Goal: Task Accomplishment & Management: Manage account settings

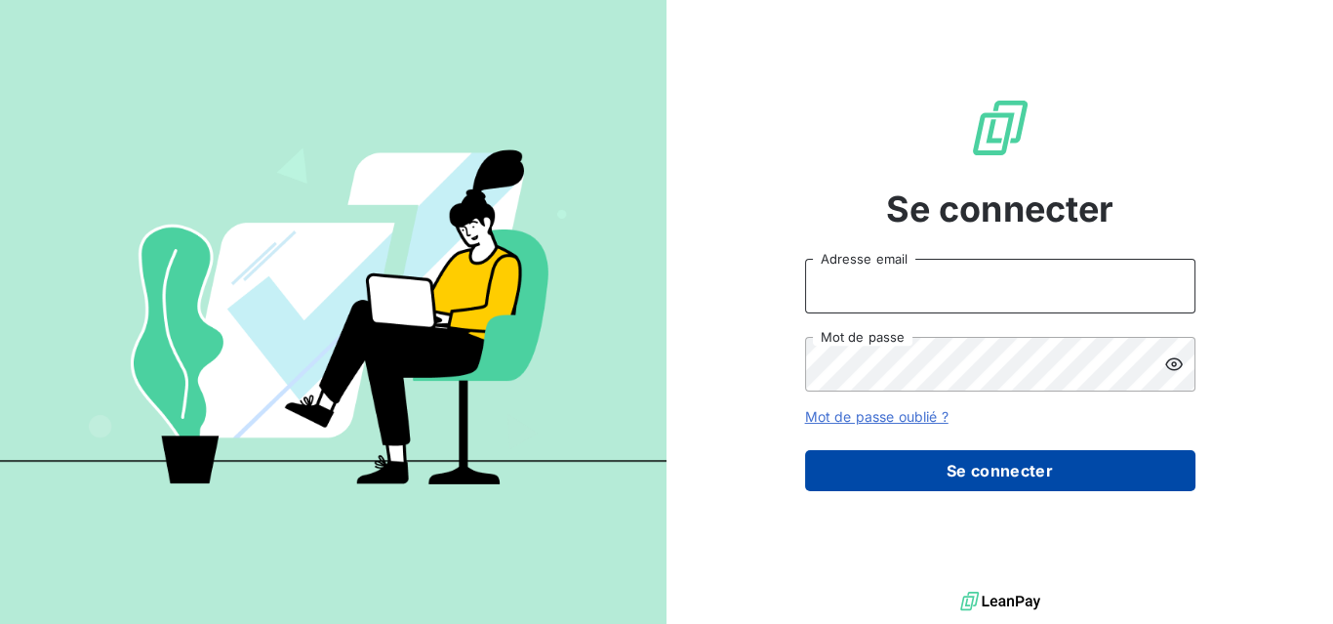
type input "fabrice.reynaud@wessling.fr"
click at [1072, 469] on button "Se connecter" at bounding box center [1000, 470] width 390 height 41
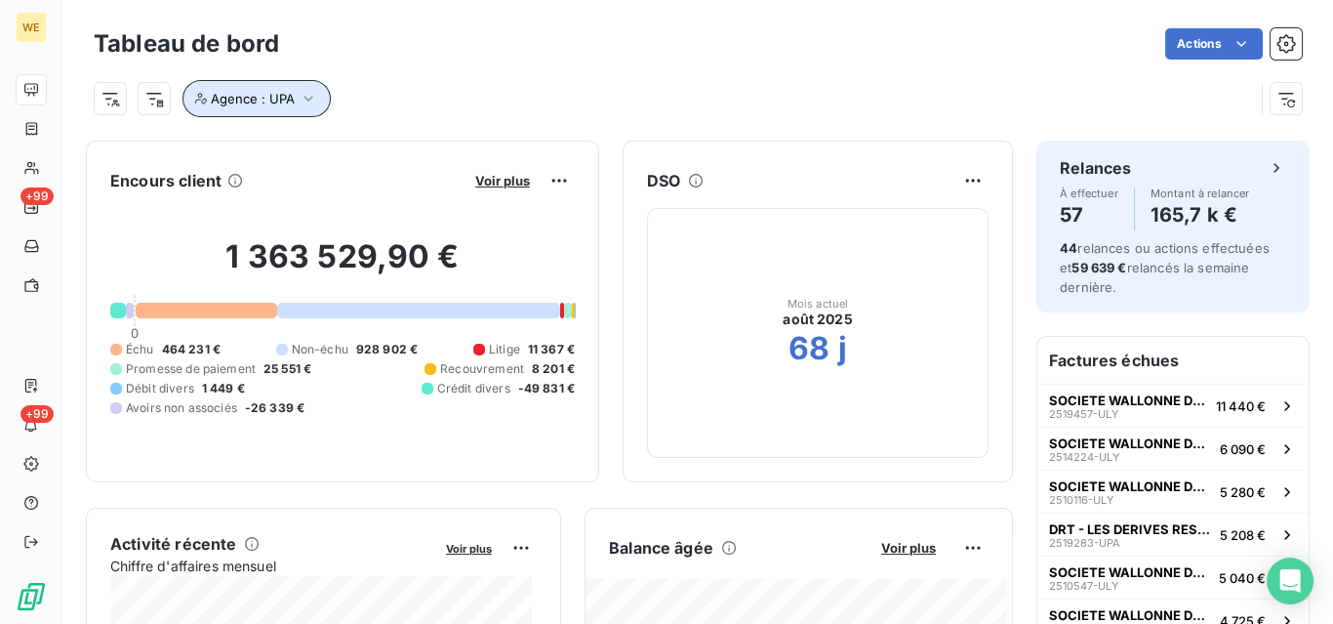
click at [304, 97] on icon "button" at bounding box center [309, 99] width 20 height 20
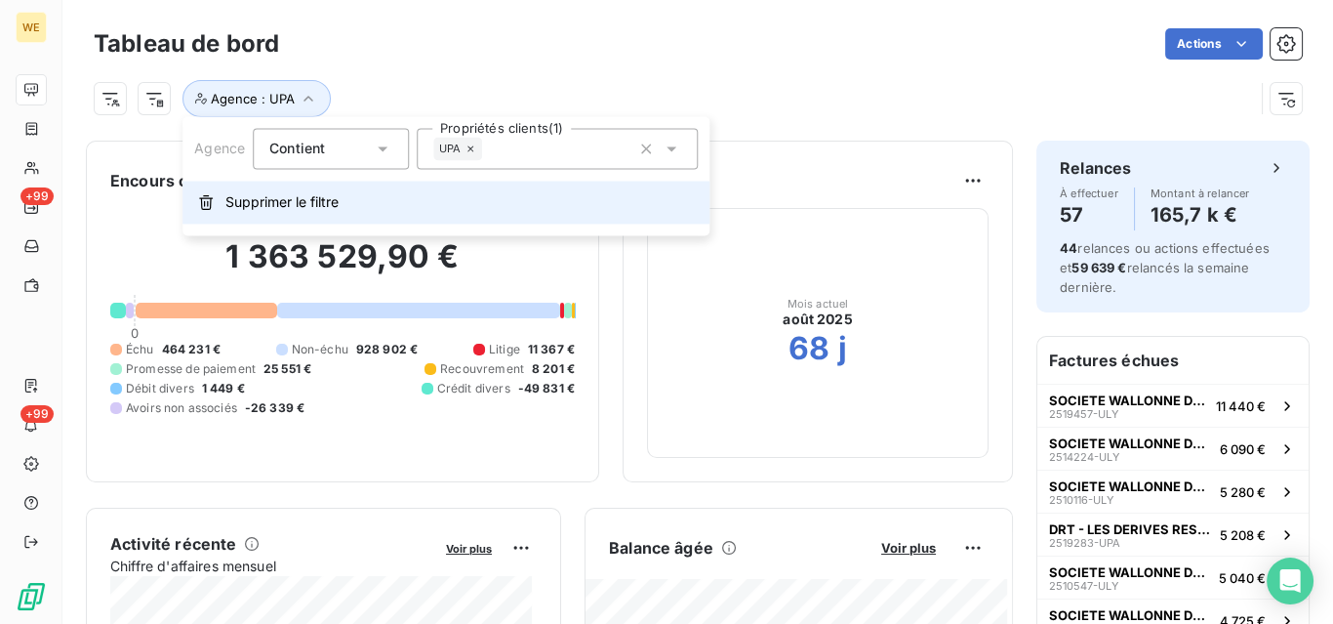
click at [295, 202] on span "Supprimer le filtre" at bounding box center [281, 202] width 113 height 20
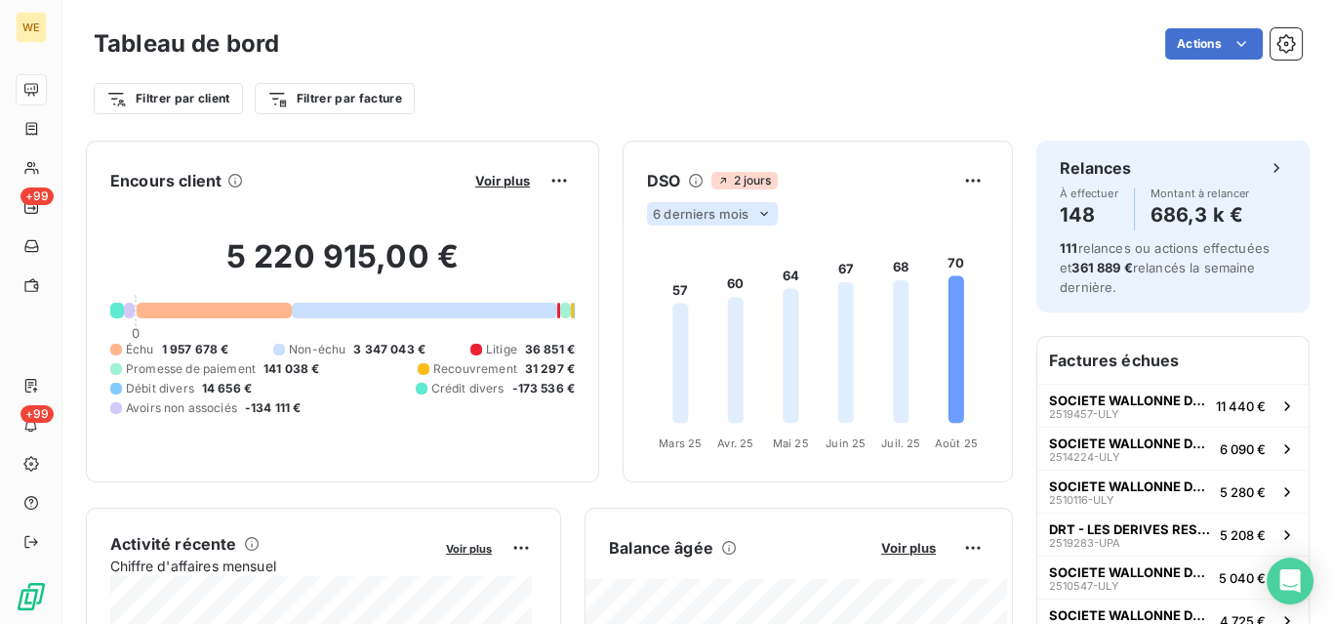
click at [692, 213] on span "6 derniers mois" at bounding box center [701, 214] width 96 height 16
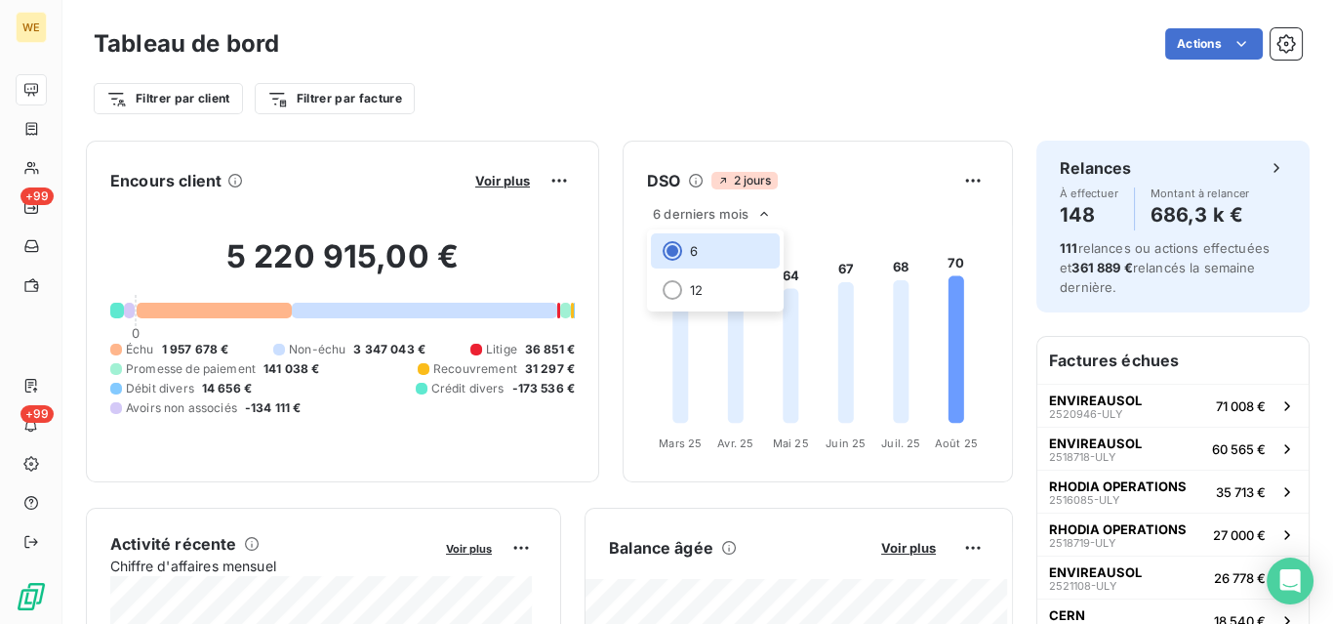
click at [836, 98] on div "Filtrer par client Filtrer par facture" at bounding box center [698, 98] width 1208 height 37
